Goal: Task Accomplishment & Management: Use online tool/utility

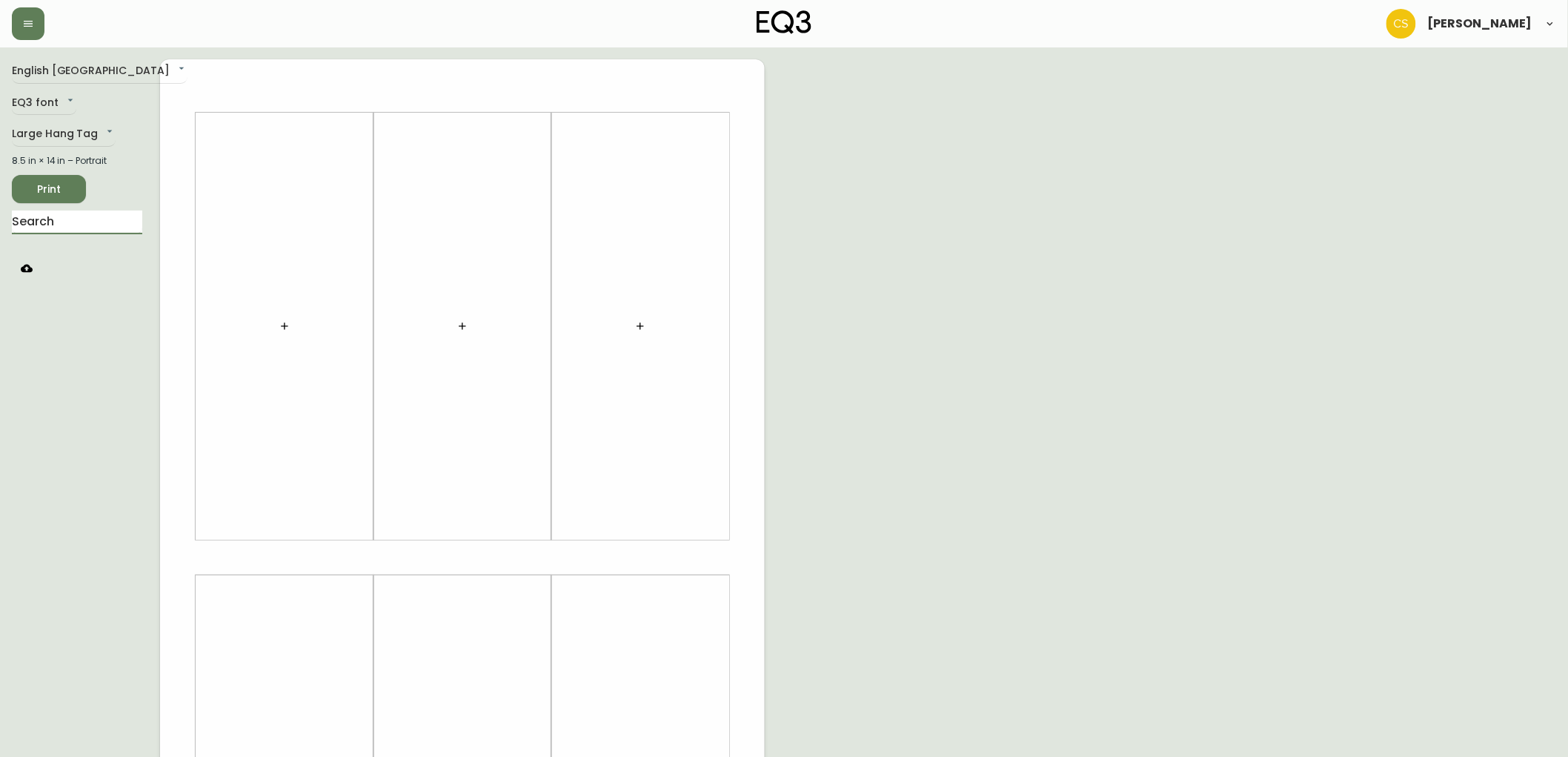
click at [652, 322] on button "button" at bounding box center [640, 326] width 30 height 30
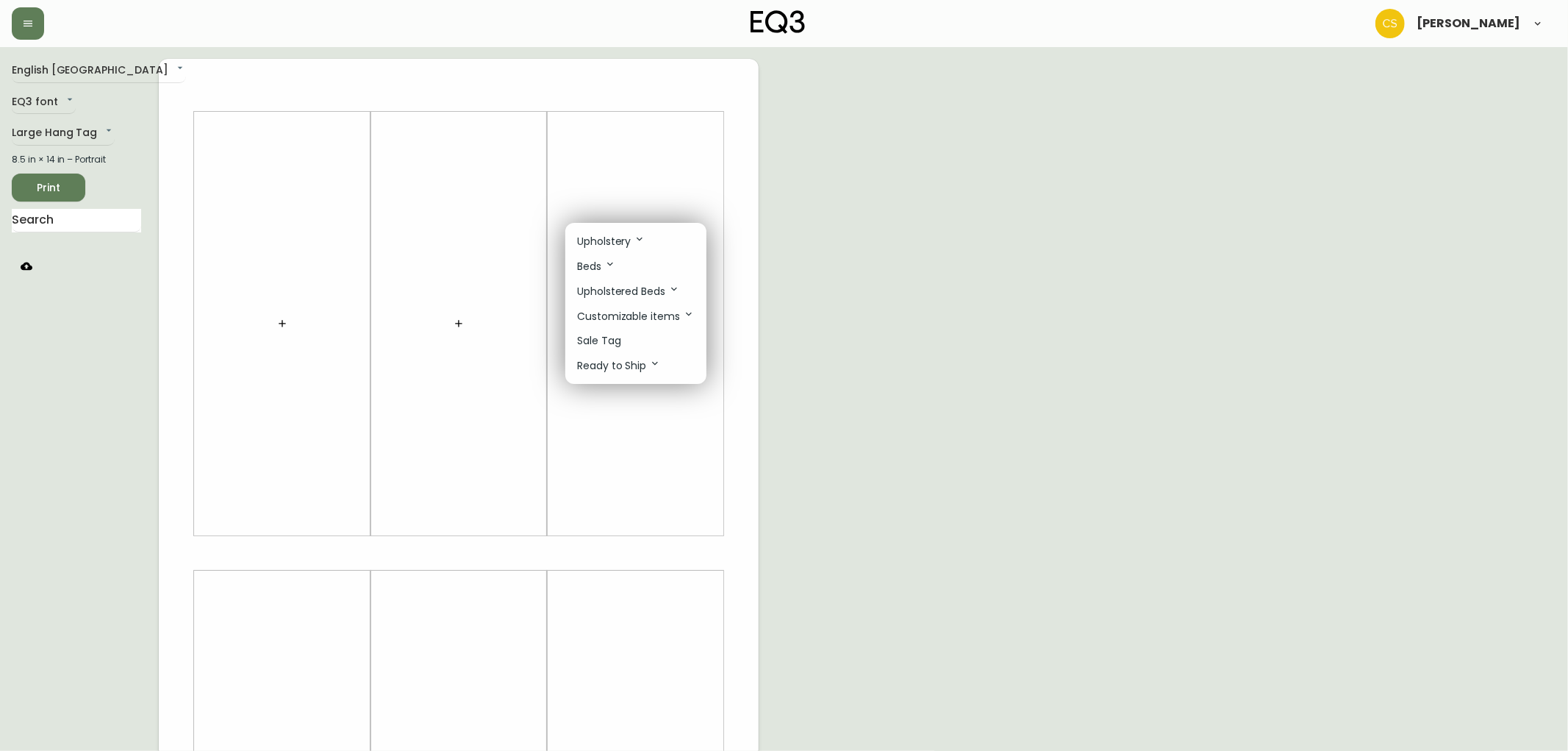
click at [623, 344] on li "Sale Tag" at bounding box center [636, 340] width 141 height 25
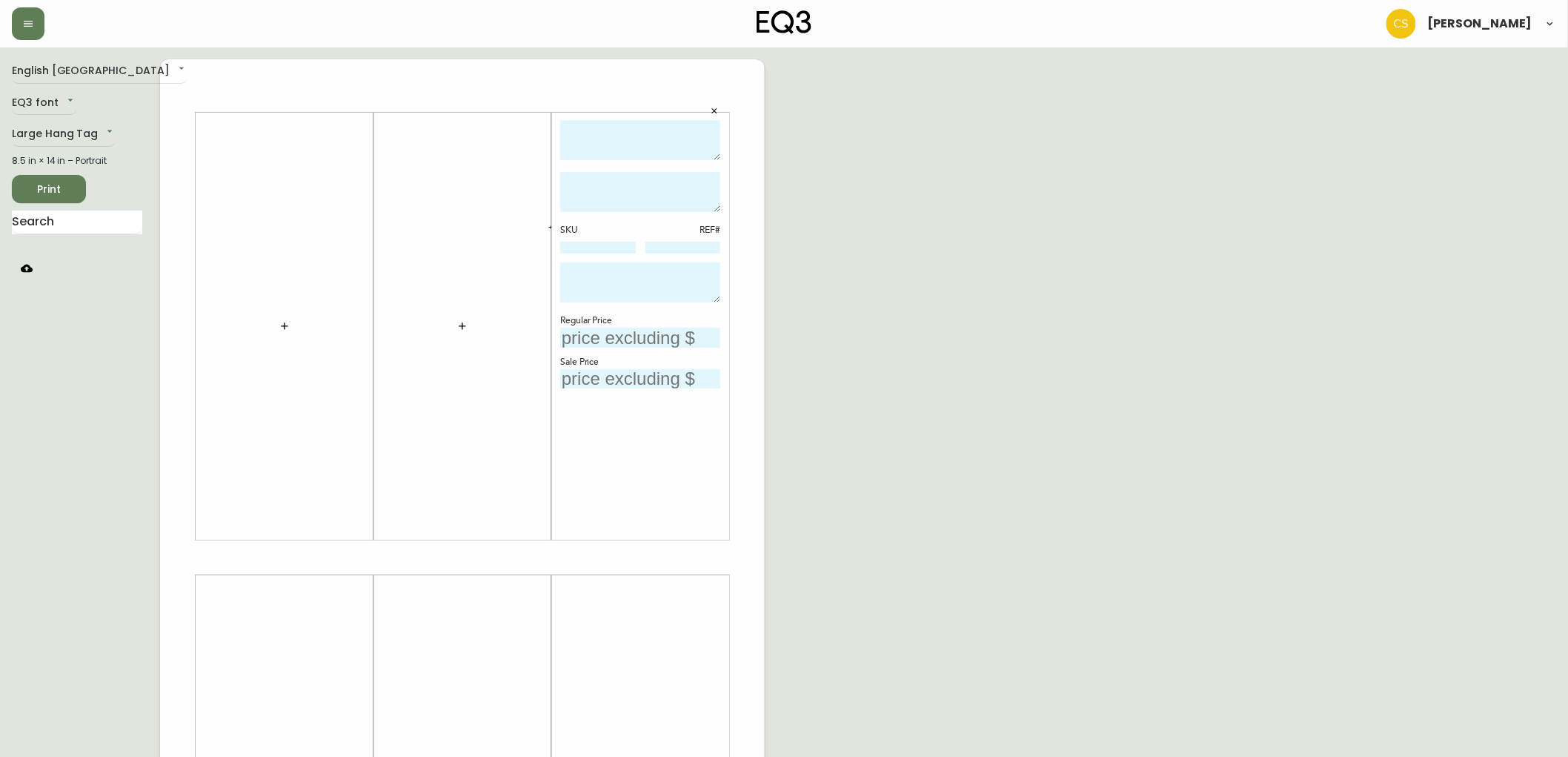
click at [624, 149] on textarea at bounding box center [641, 140] width 160 height 41
click at [639, 132] on textarea "ember 8' x 10' RUG" at bounding box center [641, 140] width 160 height 41
drag, startPoint x: 604, startPoint y: 135, endPoint x: 533, endPoint y: 124, distance: 71.8
click at [534, 124] on div "ember 8' X 10' RUG SKU REF# Regular Price Sale Price" at bounding box center [463, 557] width 604 height 996
type textarea "EMBER 8' X 10' RUG"
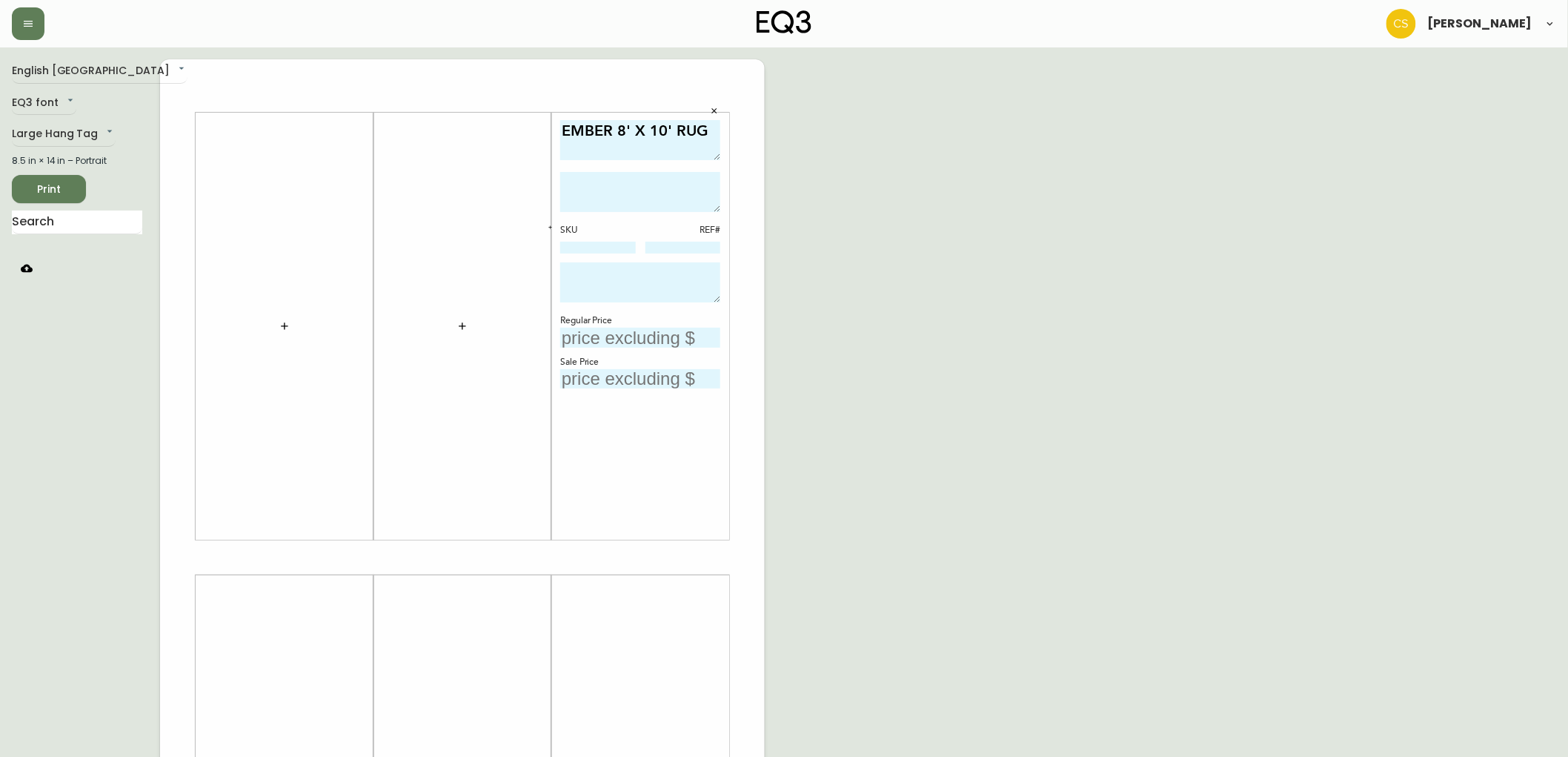
click at [612, 341] on input "text" at bounding box center [641, 338] width 160 height 20
type input "$799.99"
click at [595, 282] on textarea at bounding box center [641, 282] width 160 height 40
click at [581, 241] on input at bounding box center [598, 247] width 75 height 12
paste input "[PHONE_NUMBER]"
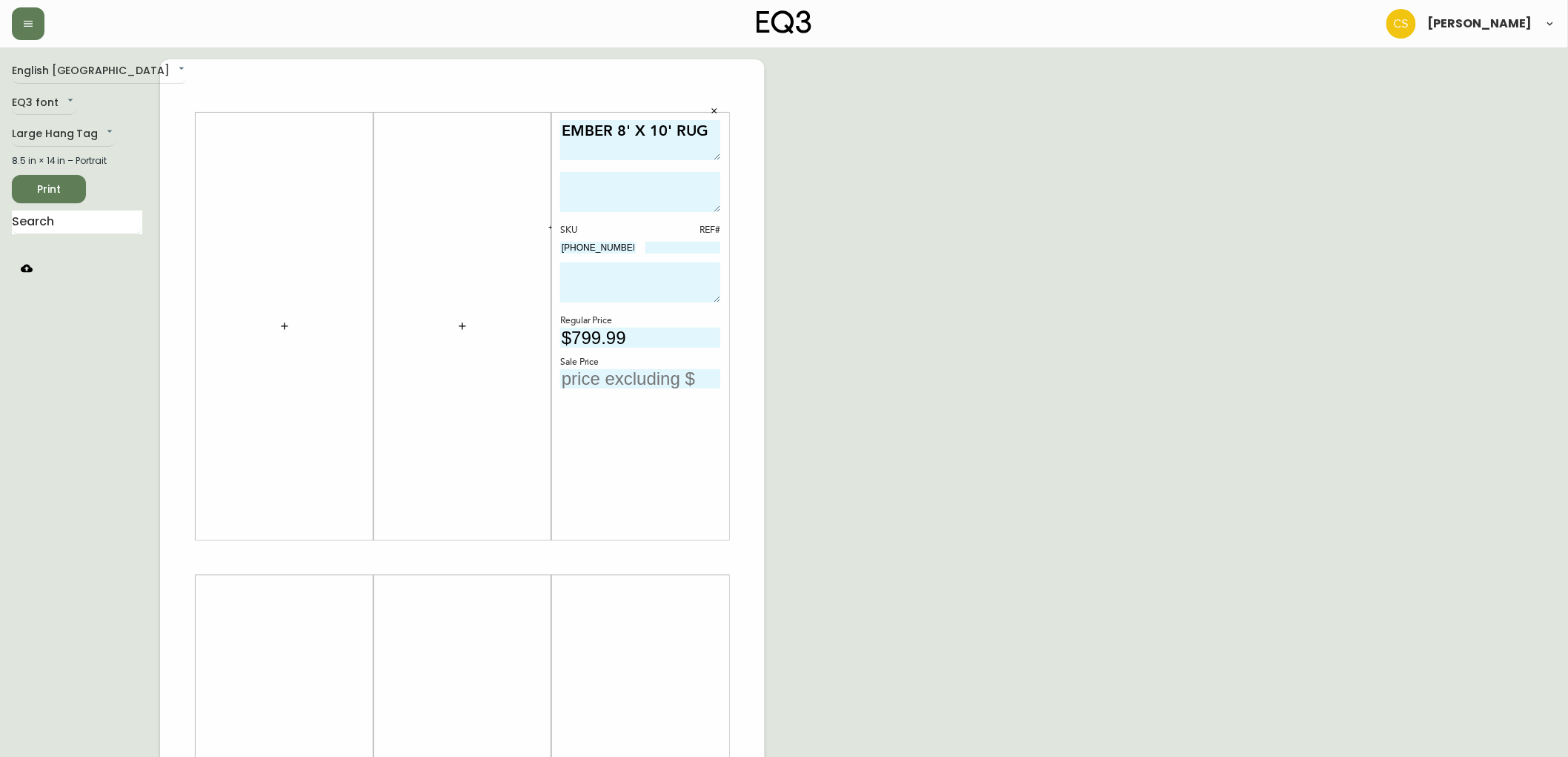
type input "[PHONE_NUMBER]"
click at [602, 190] on textarea at bounding box center [641, 192] width 160 height 40
paste textarea "Soft greys and beige are intertwined with a thick black stitch in this 70% wool…"
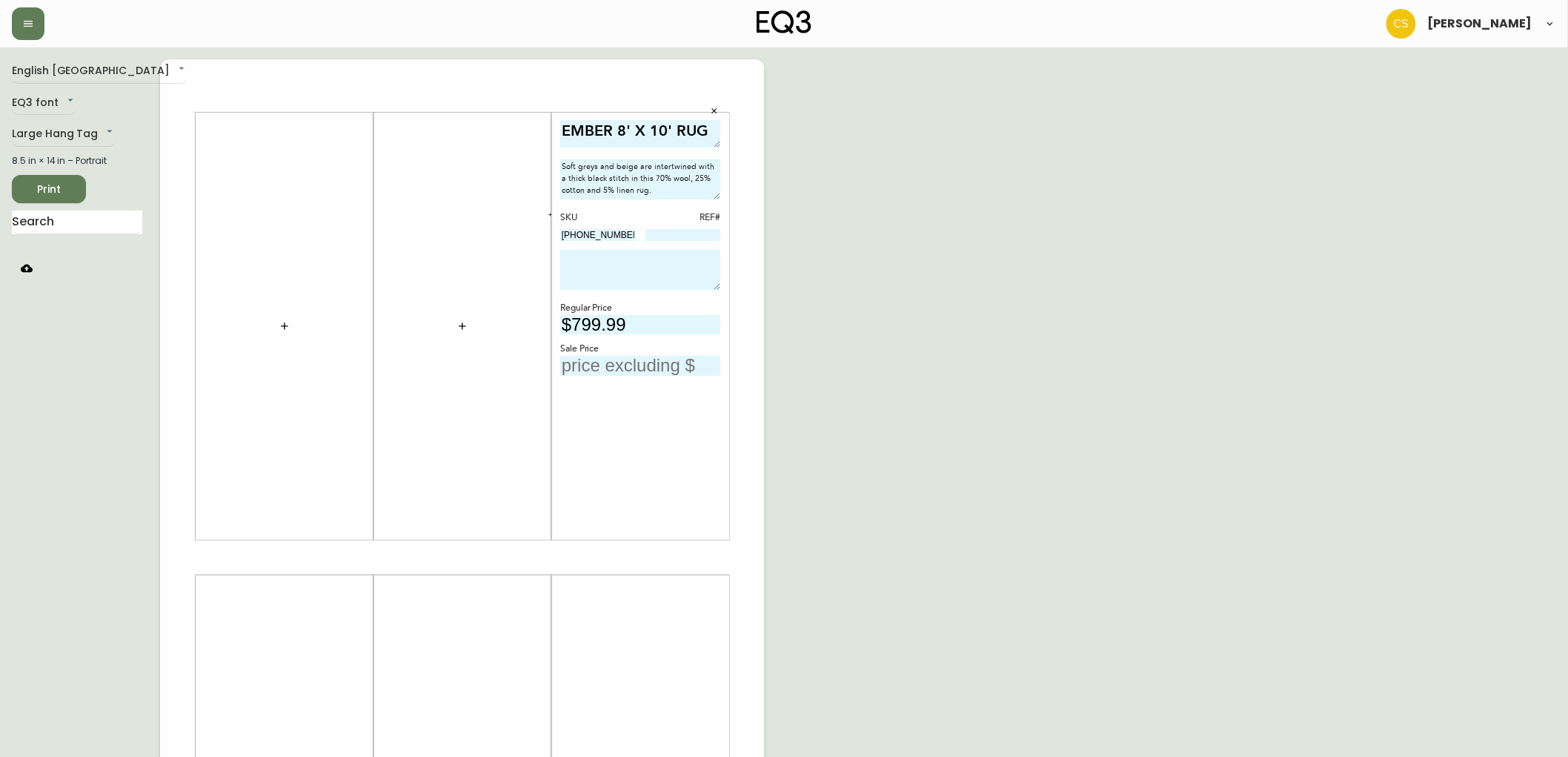
drag, startPoint x: 713, startPoint y: 154, endPoint x: 713, endPoint y: 141, distance: 13.0
click at [713, 141] on textarea "EMBER 8' X 10' RUG" at bounding box center [641, 134] width 160 height 27
type textarea "Soft greys and beige are intertwined with a thick black stitch in this 70% wool…"
click at [641, 267] on textarea at bounding box center [641, 269] width 160 height 40
click at [641, 255] on textarea "FLOOR MODEL. FINAL SALE." at bounding box center [641, 269] width 160 height 40
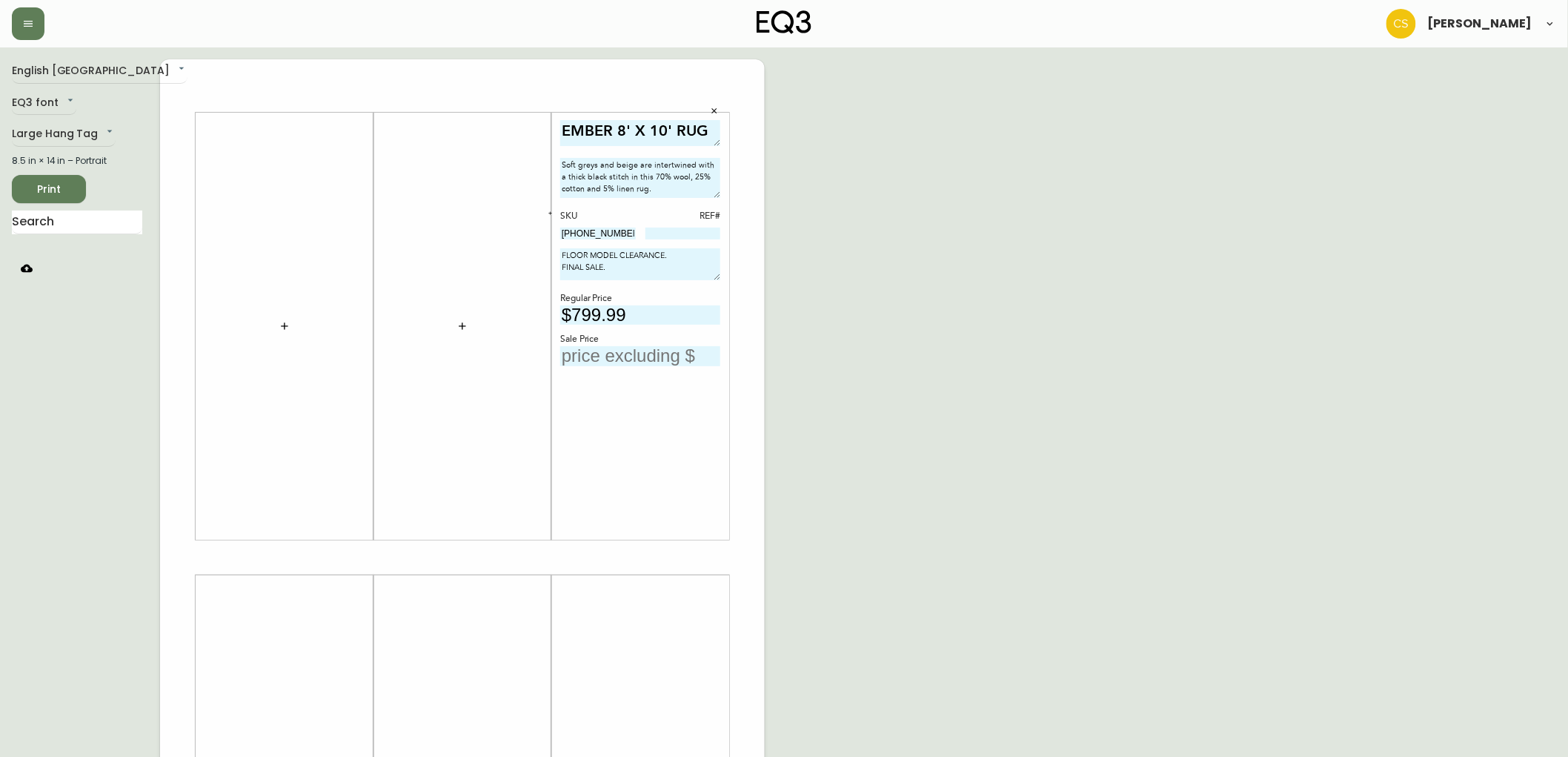
drag, startPoint x: 712, startPoint y: 279, endPoint x: 714, endPoint y: 271, distance: 8.2
click at [714, 271] on textarea "FLOOR MODEL CLEARANCE. FINAL SALE." at bounding box center [641, 265] width 160 height 32
type textarea "FLOOR MODEL CLEARANCE. FINAL SALE."
click at [643, 350] on input "text" at bounding box center [641, 356] width 160 height 20
type input "$5"
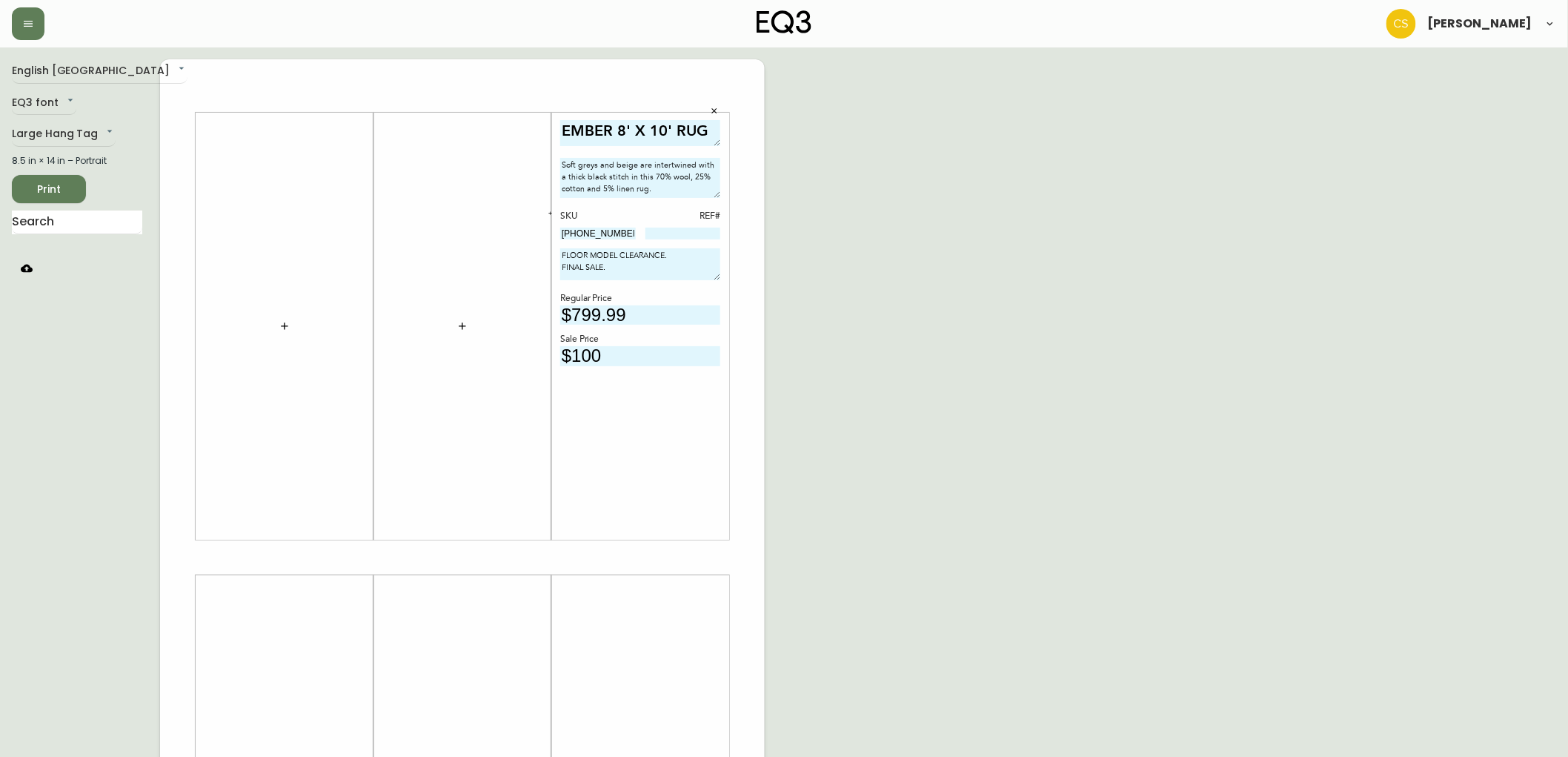
type input "$100"
click at [661, 234] on input at bounding box center [683, 233] width 75 height 12
drag, startPoint x: 632, startPoint y: 237, endPoint x: 499, endPoint y: 233, distance: 133.1
click at [503, 233] on body "[PERSON_NAME] English Canada en_CA EQ3 font EQ3 Large Hang Tag large 8.5 in × 1…" at bounding box center [784, 528] width 1568 height 1055
click at [688, 223] on div "SKU REF# [PHONE_NUMBER]" at bounding box center [641, 225] width 160 height 31
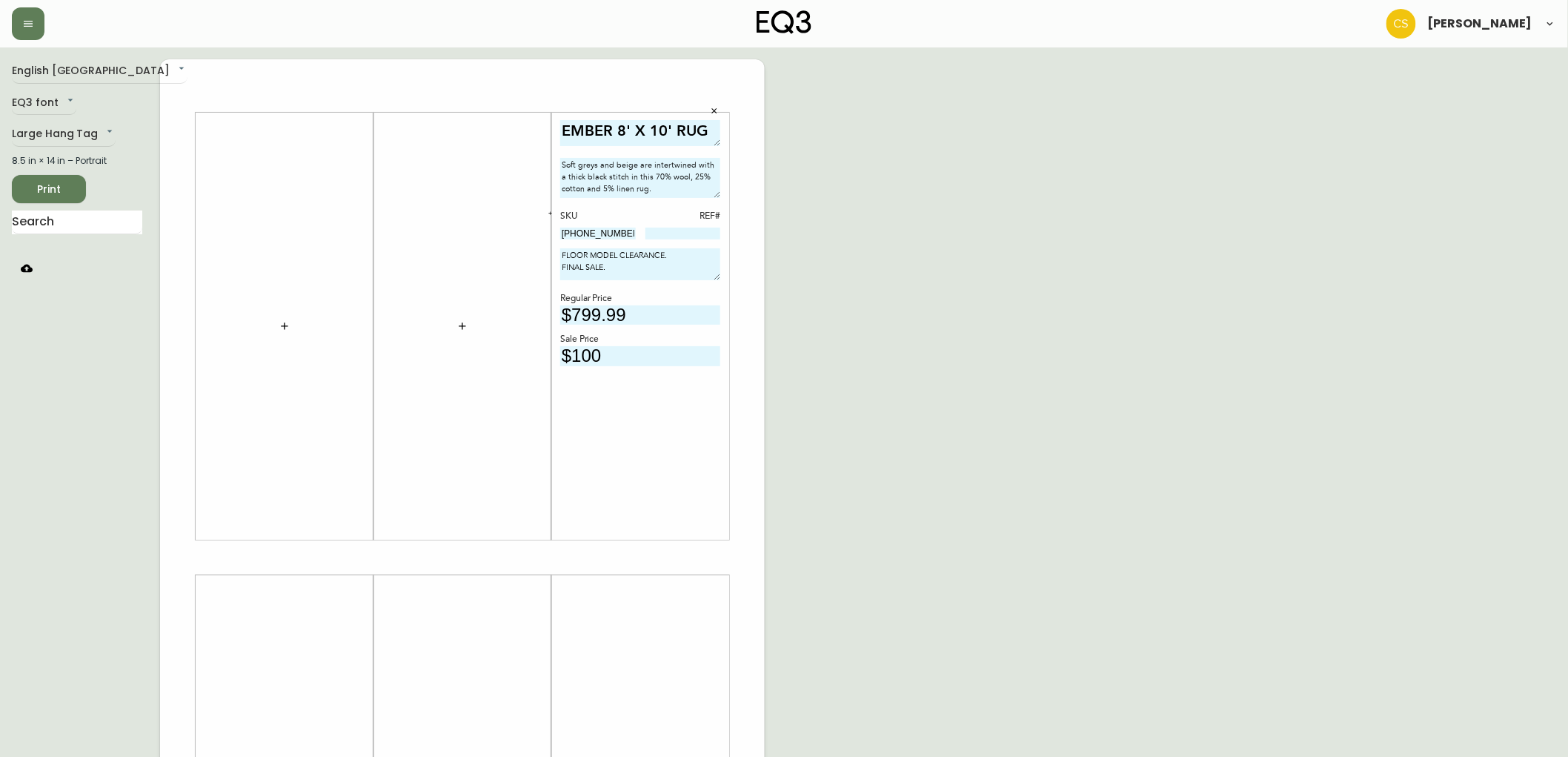
click at [685, 230] on input at bounding box center [683, 233] width 75 height 12
type input "1"
click at [715, 145] on div "EMBER 8' X 10' RUG" at bounding box center [641, 136] width 160 height 30
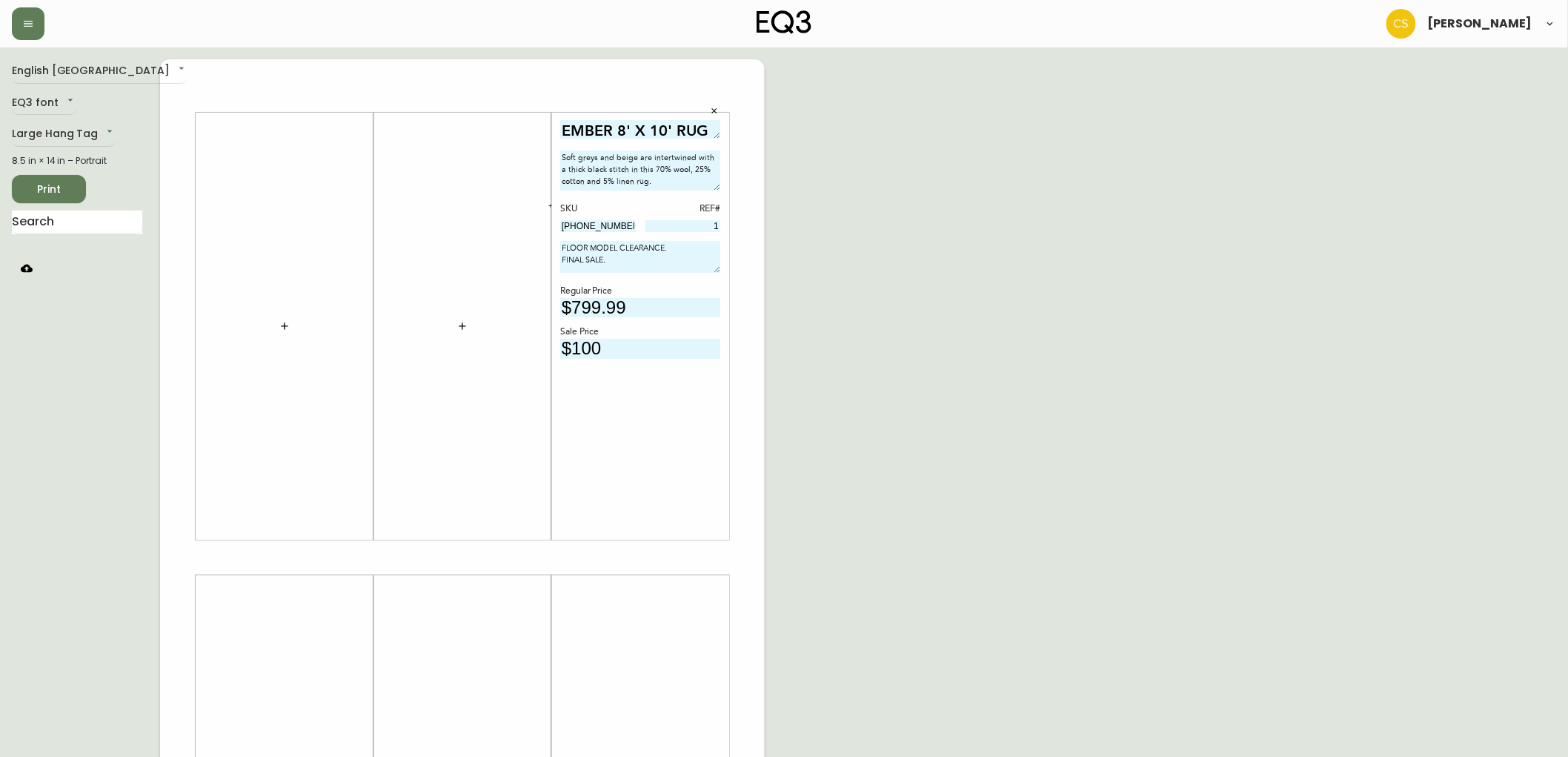
drag, startPoint x: 713, startPoint y: 142, endPoint x: 707, endPoint y: 135, distance: 9.2
click at [707, 135] on textarea "EMBER 8' X 10' RUG" at bounding box center [641, 129] width 160 height 18
click at [54, 192] on span "Print" at bounding box center [49, 189] width 51 height 18
